Goal: Transaction & Acquisition: Register for event/course

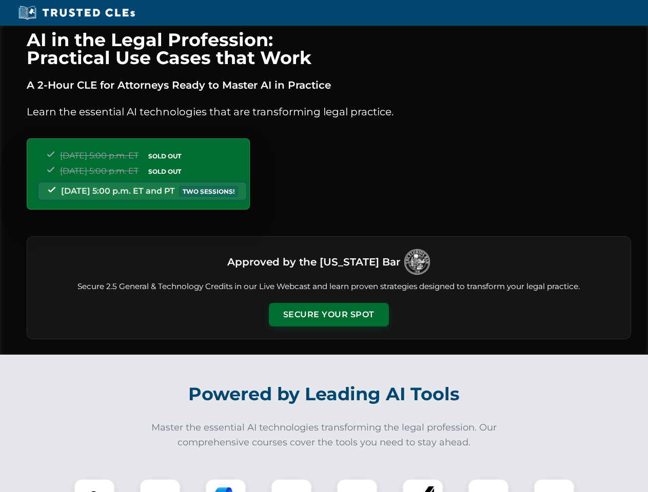
click at [328, 315] on button "Secure Your Spot" at bounding box center [329, 315] width 120 height 24
click at [94, 486] on img at bounding box center [95, 500] width 30 height 30
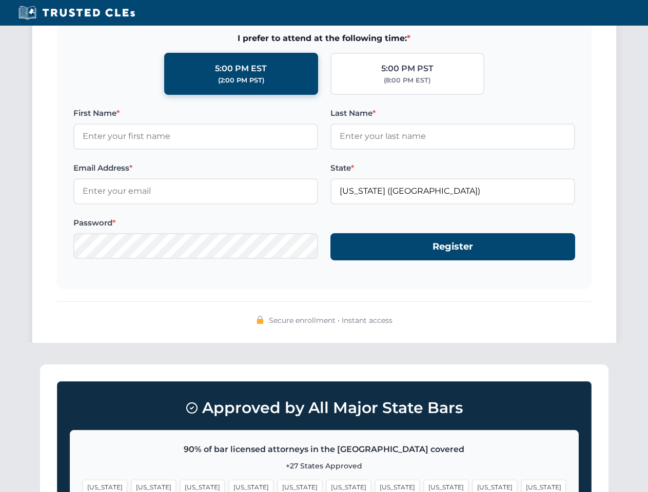
click at [472, 486] on span "[US_STATE]" at bounding box center [494, 487] width 45 height 15
